Goal: Transaction & Acquisition: Download file/media

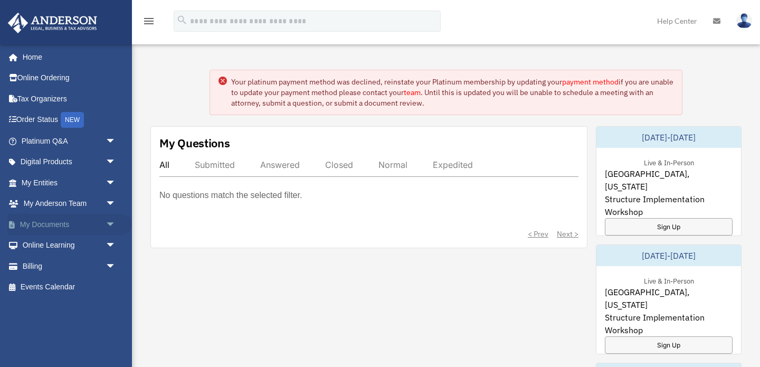
click at [37, 226] on link "My Documents arrow_drop_down" at bounding box center [69, 224] width 125 height 21
click at [66, 227] on link "My Documents arrow_drop_down" at bounding box center [69, 224] width 125 height 21
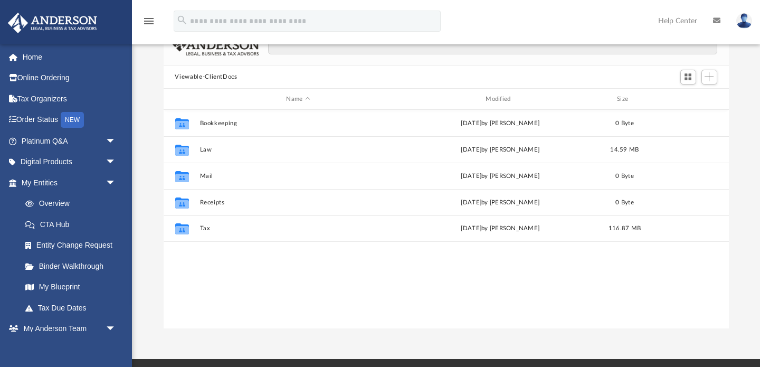
scroll to position [75, 0]
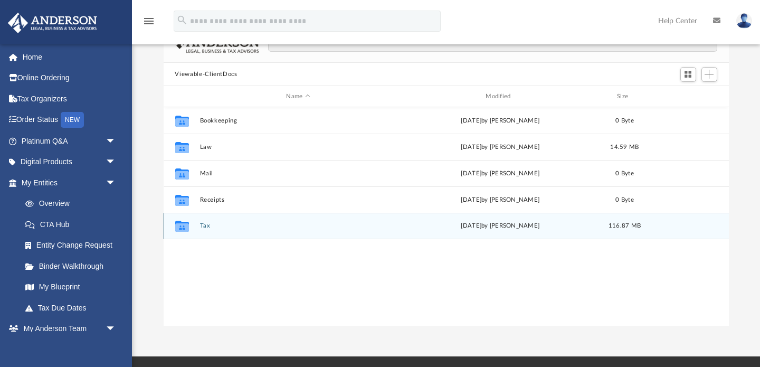
click at [205, 224] on button "Tax" at bounding box center [298, 226] width 197 height 7
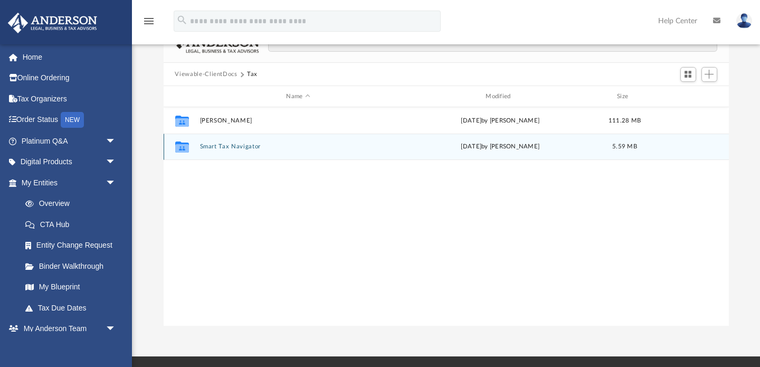
click at [245, 145] on button "Smart Tax Navigator" at bounding box center [298, 147] width 197 height 7
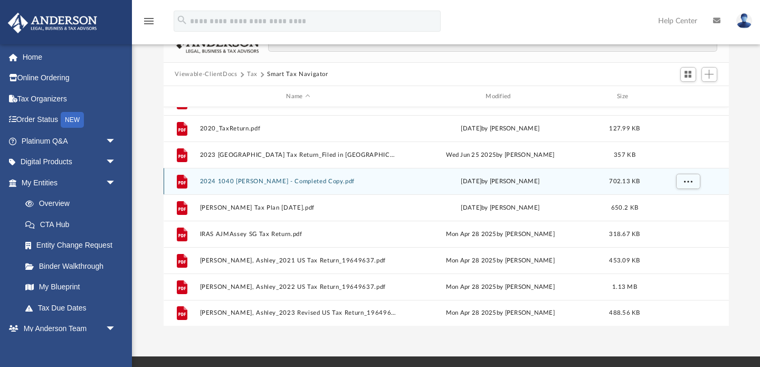
scroll to position [0, 0]
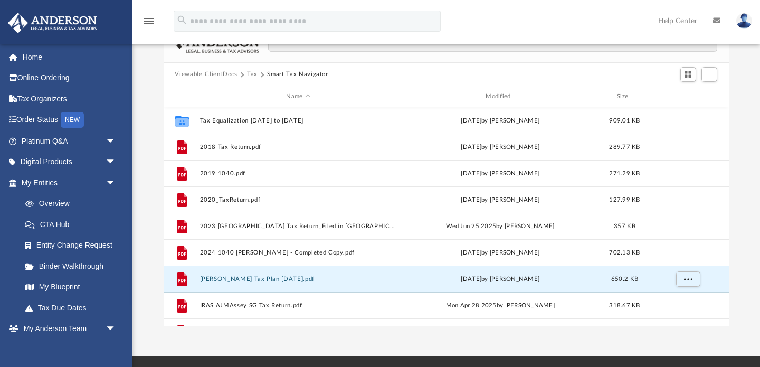
click at [309, 281] on button "Ashley J Massey Tax Plan 2025-07-30.pdf" at bounding box center [298, 279] width 197 height 7
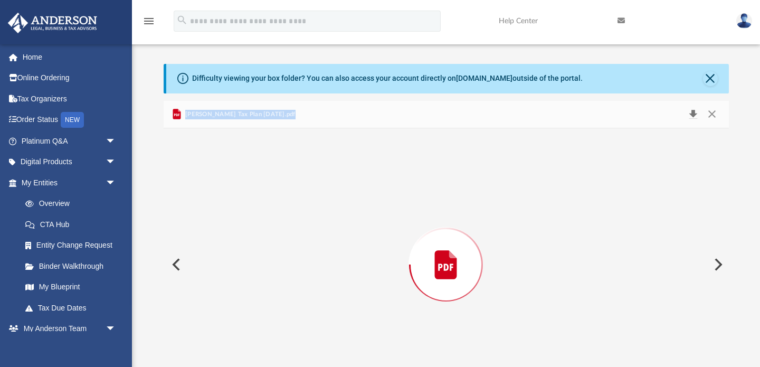
click at [692, 113] on button "Download" at bounding box center [693, 114] width 19 height 15
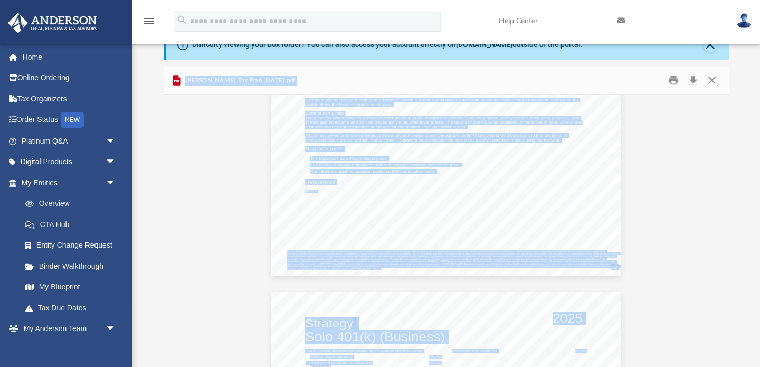
scroll to position [7734, 0]
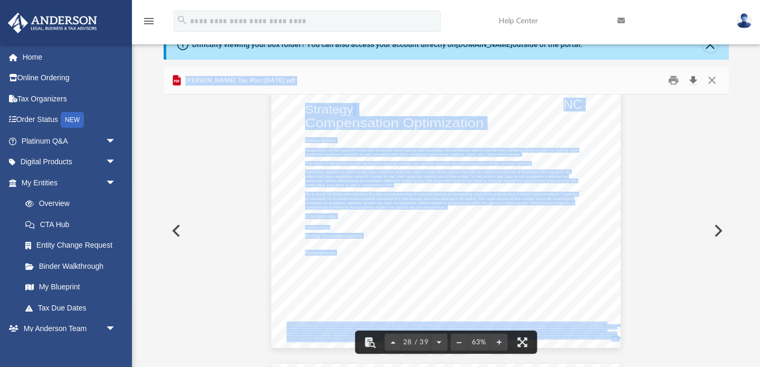
click at [695, 80] on button "Download" at bounding box center [693, 80] width 19 height 16
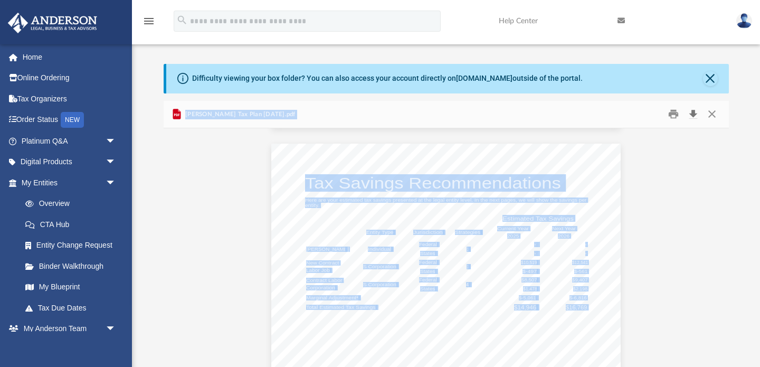
scroll to position [1421, 0]
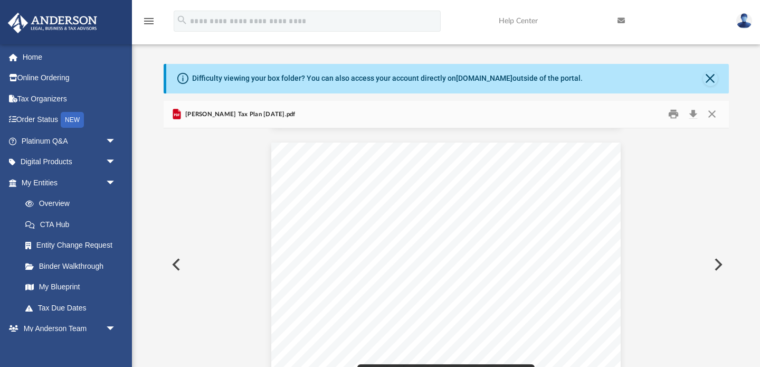
drag, startPoint x: 521, startPoint y: 281, endPoint x: 539, endPoint y: 279, distance: 18.6
click at [539, 279] on div "Tax Savings Recommendations Here are your estimated tax savings presented at th…" at bounding box center [445, 278] width 349 height 270
drag, startPoint x: 520, startPoint y: 223, endPoint x: 532, endPoint y: 233, distance: 15.3
click at [532, 233] on div "Tax Savings Recommendations Here are your estimated tax savings presented at th…" at bounding box center [445, 238] width 349 height 270
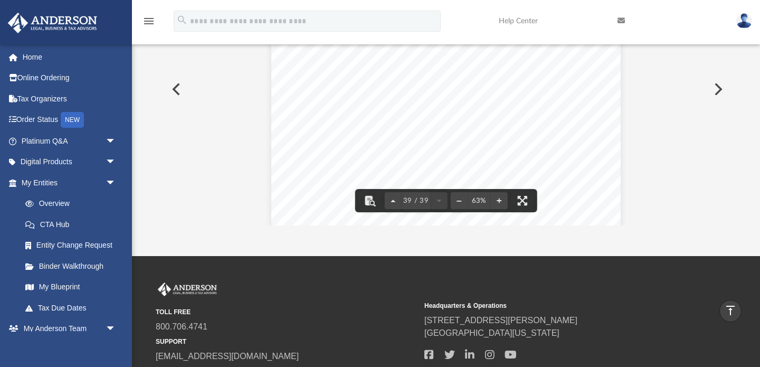
scroll to position [10864, 0]
